Goal: Task Accomplishment & Management: Manage account settings

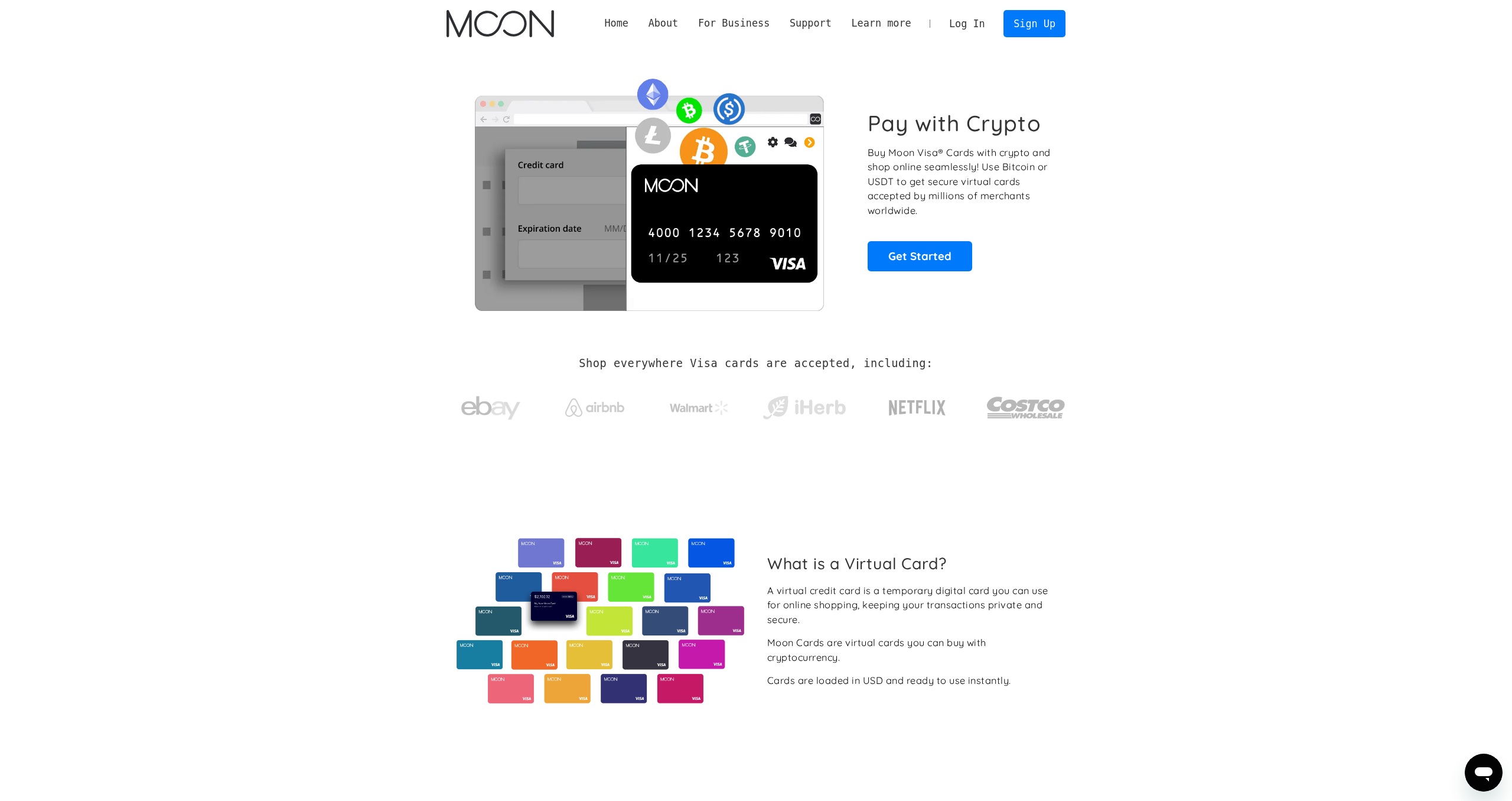
click at [977, 19] on link "Log In" at bounding box center [967, 23] width 56 height 26
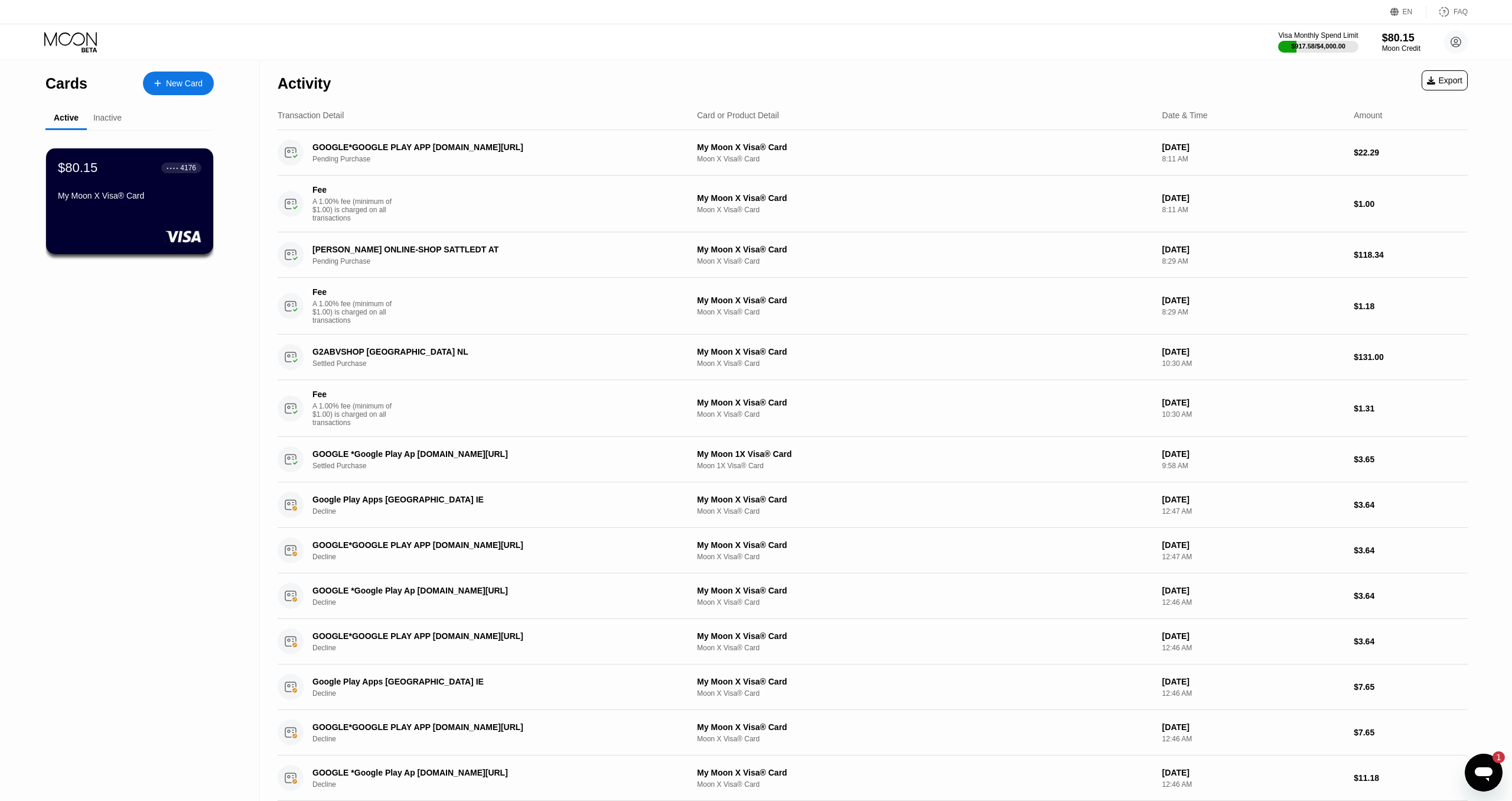
click at [1494, 768] on div "Messaging-Fenster öffnen, 1 ungelesene Nachricht" at bounding box center [1483, 772] width 35 height 35
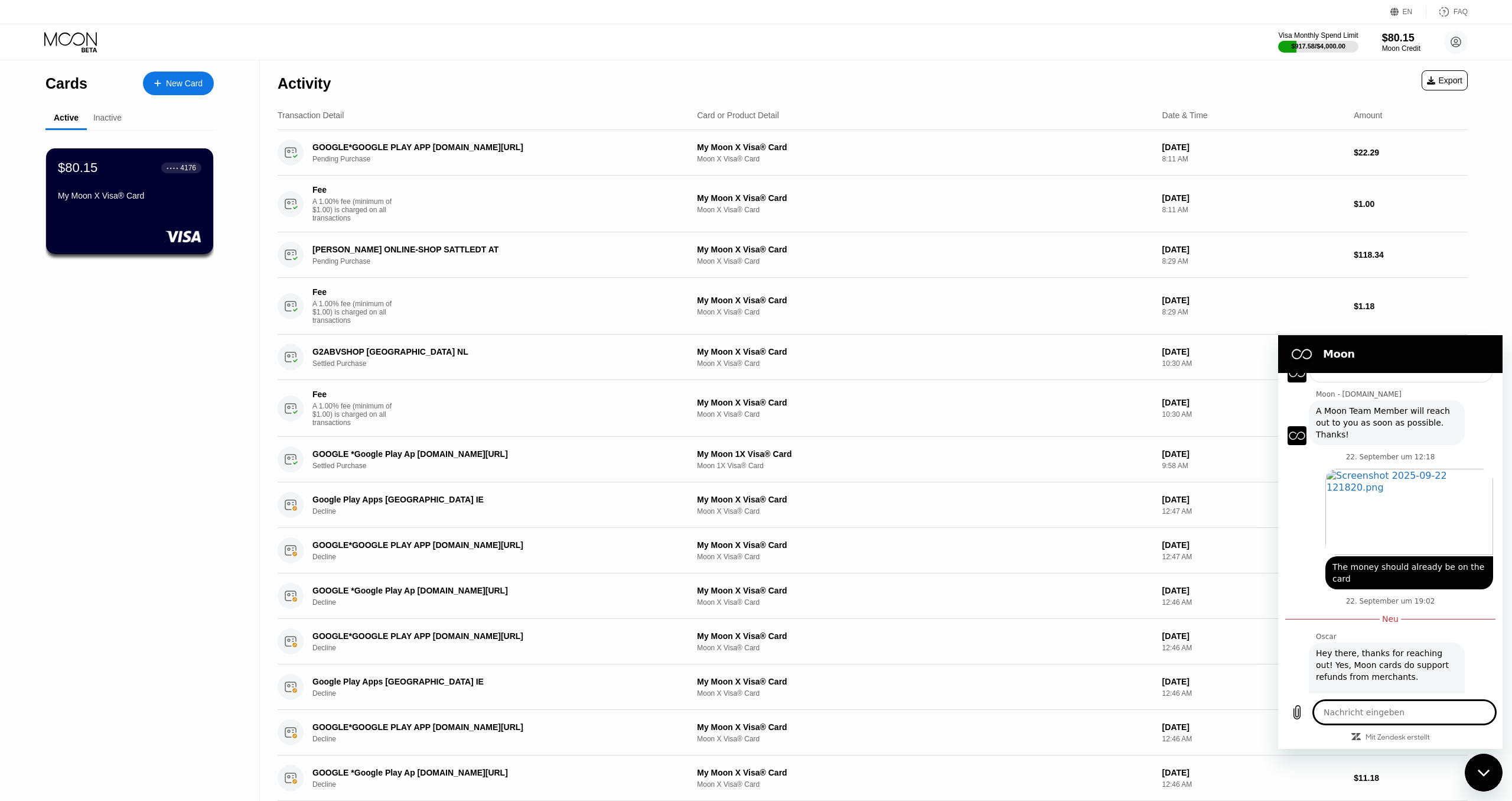
scroll to position [884, 0]
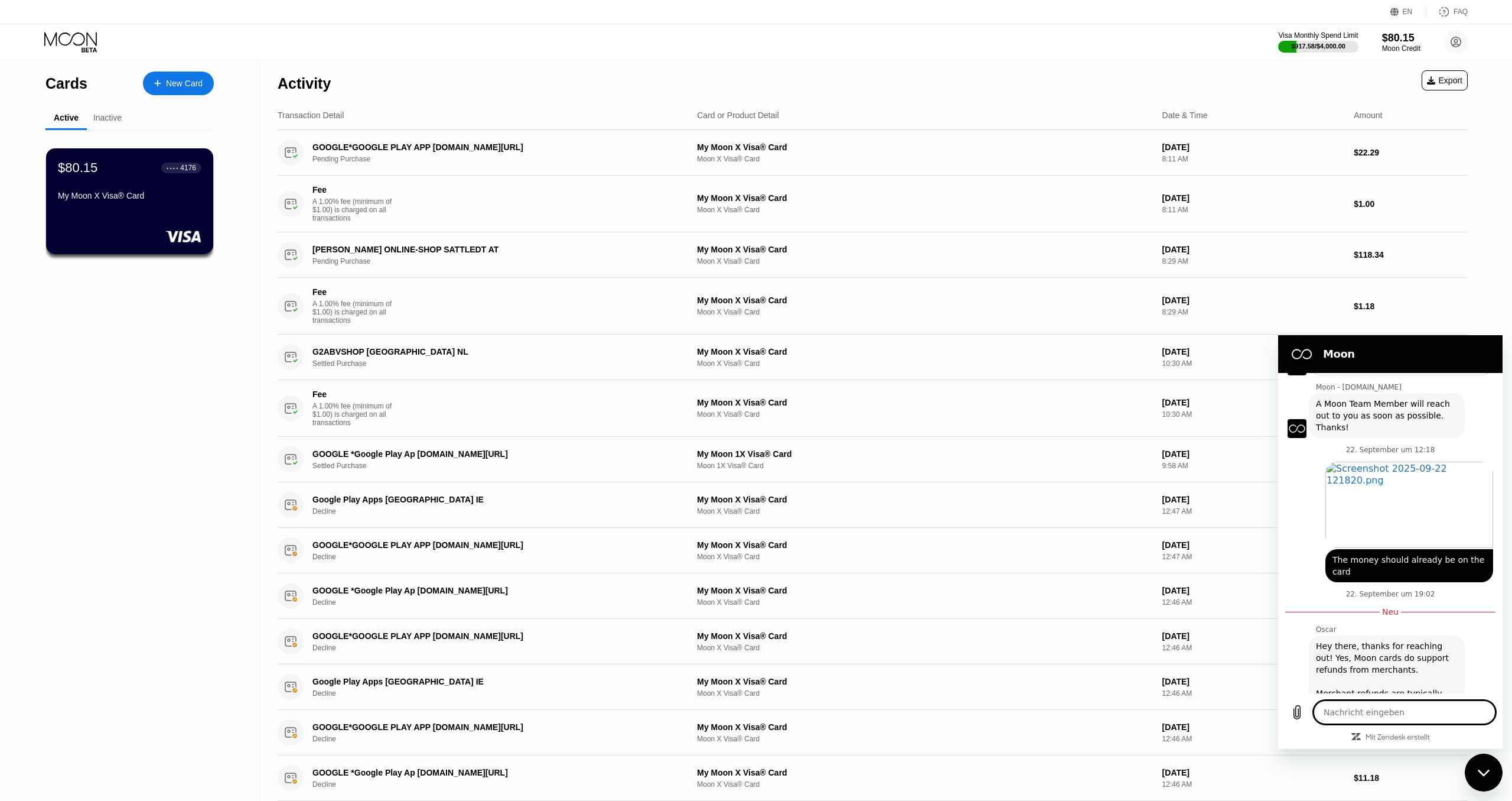
click at [1485, 774] on icon "Messaging-Fenster schließen" at bounding box center [1484, 772] width 12 height 8
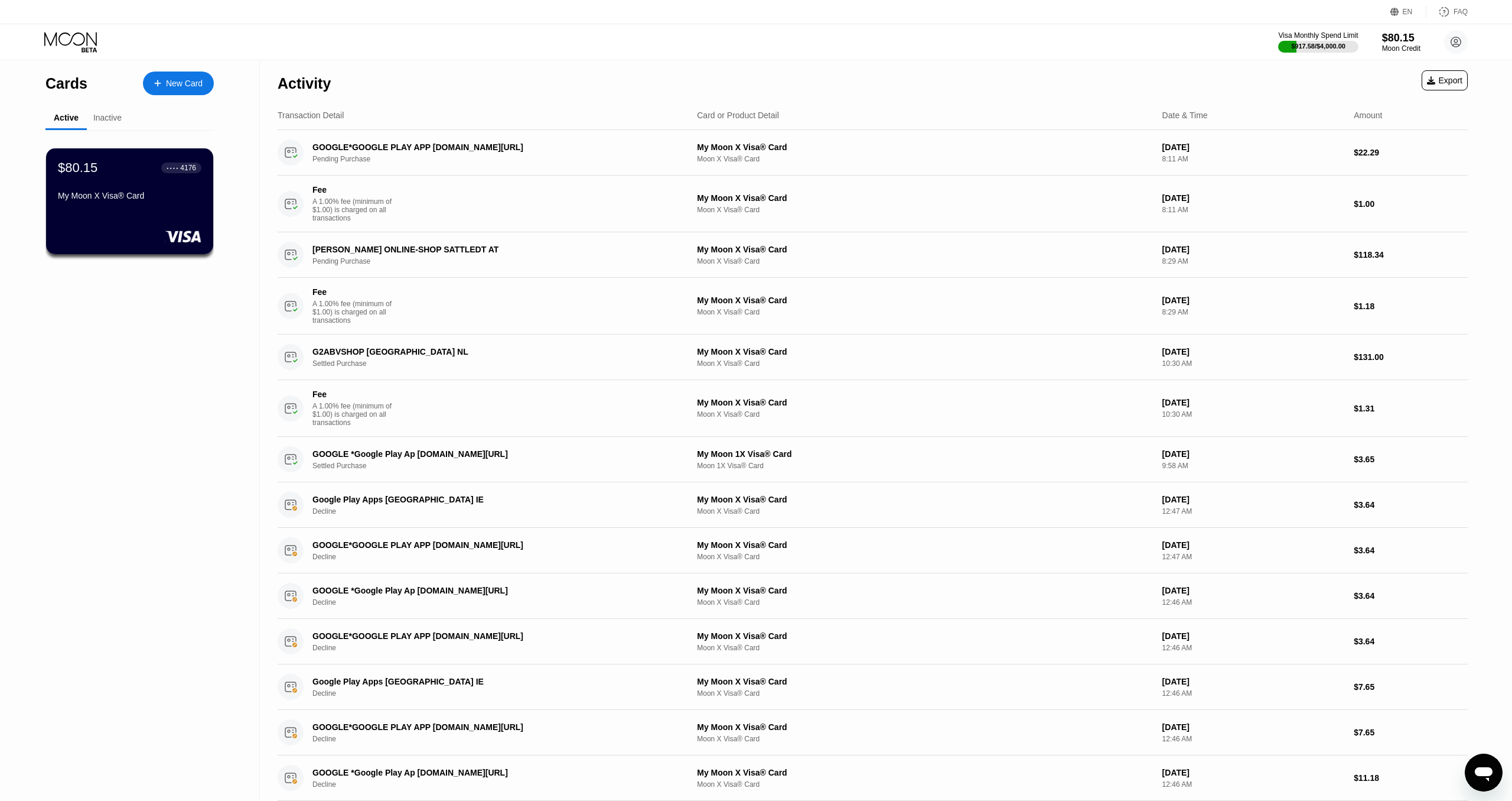
click at [1141, 81] on div "Activity Export" at bounding box center [873, 81] width 1190 height 41
type textarea "x"
click at [1330, 43] on div "$917.58 / $4,000.00" at bounding box center [1318, 46] width 56 height 7
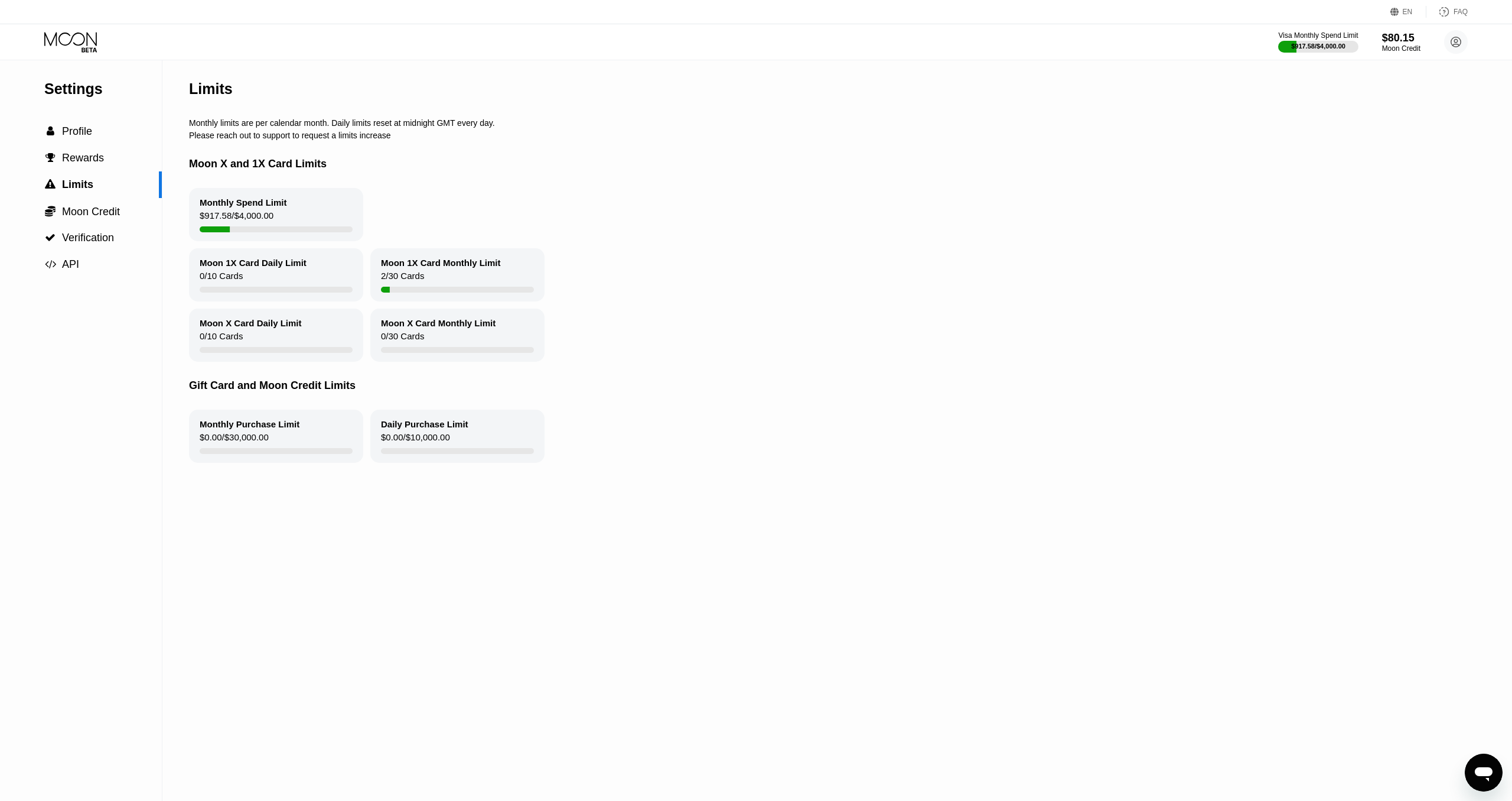
click at [297, 212] on div "Monthly Spend Limit $917.58 / $4,000.00" at bounding box center [275, 214] width 174 height 53
click at [76, 190] on span "Limits" at bounding box center [77, 184] width 32 height 12
click at [83, 132] on span "Profile" at bounding box center [76, 131] width 30 height 12
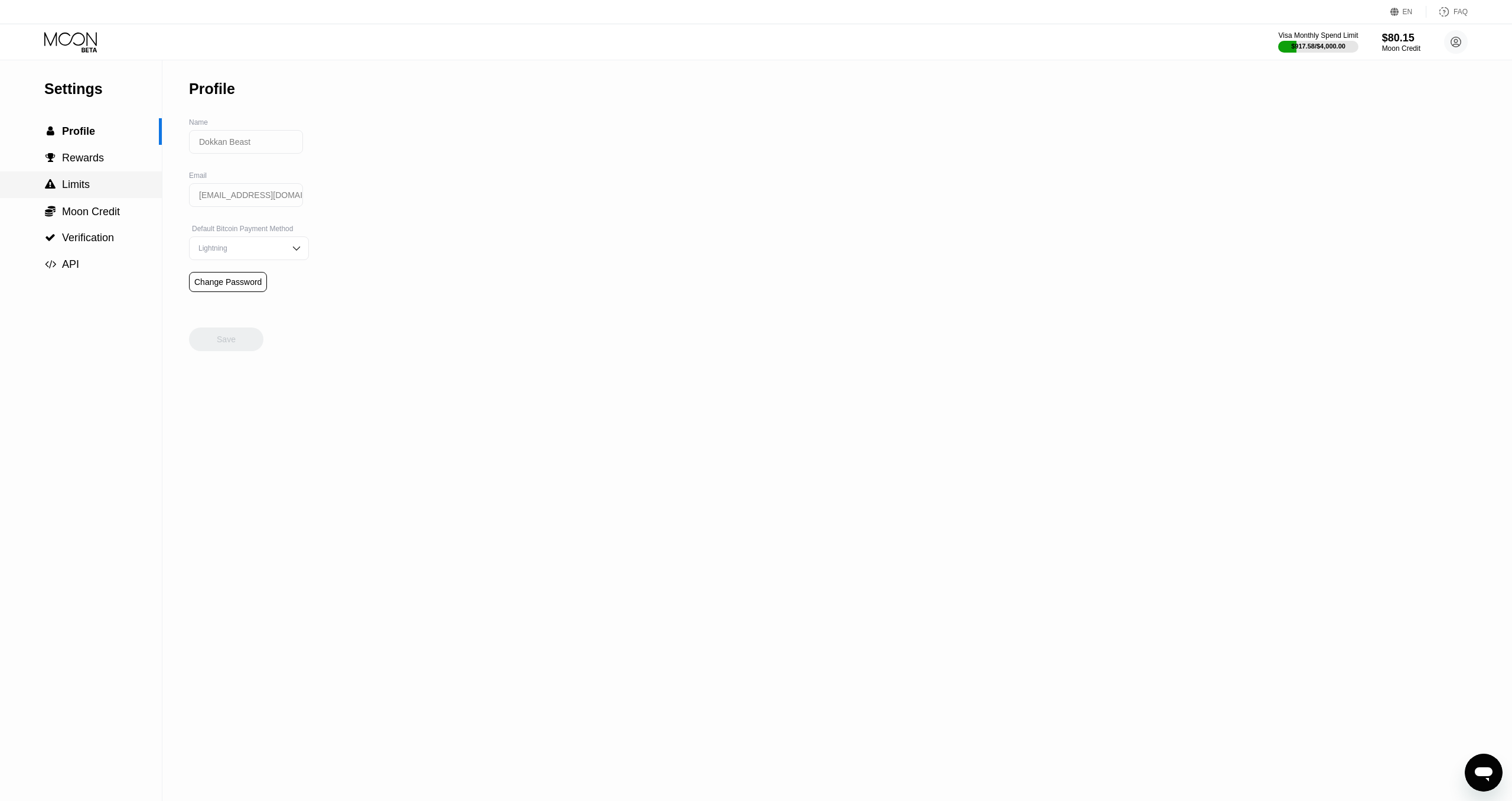
click at [65, 187] on span "Limits" at bounding box center [75, 184] width 27 height 12
